Goal: Information Seeking & Learning: Learn about a topic

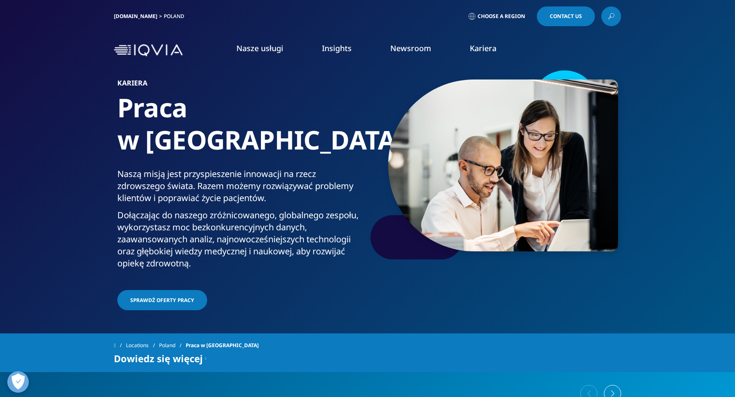
click at [427, 215] on link "ZNAJDŹ OFERTĘ" at bounding box center [444, 218] width 86 height 7
